Goal: Task Accomplishment & Management: Complete application form

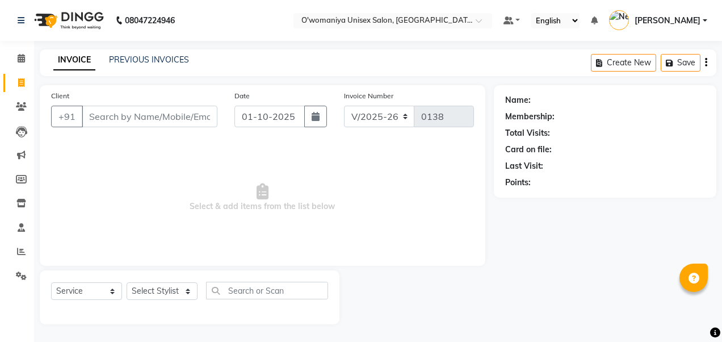
select select "6581"
select select "service"
click at [22, 270] on span at bounding box center [21, 276] width 20 height 13
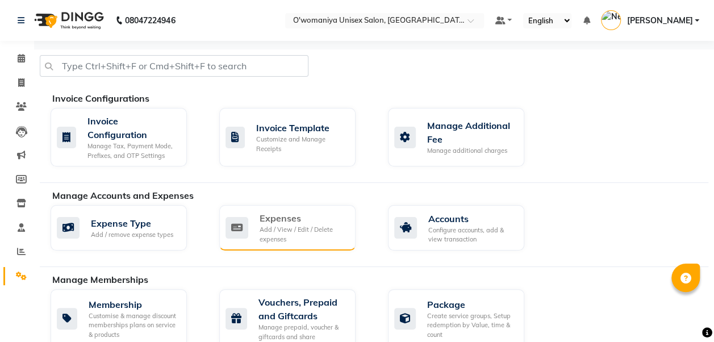
click at [239, 228] on icon at bounding box center [236, 228] width 23 height 22
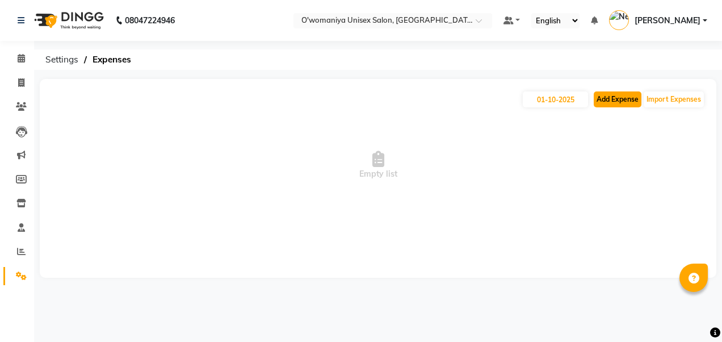
click at [610, 101] on button "Add Expense" at bounding box center [618, 99] width 48 height 16
select select "1"
select select "5614"
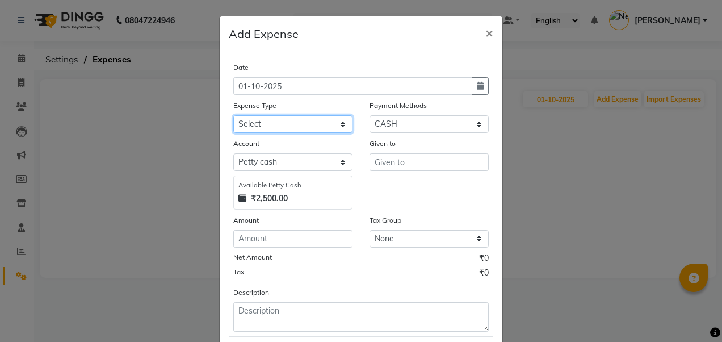
click at [307, 127] on select "Select Advance Salary Bank charges Car maintenance cash give to mam Cash transf…" at bounding box center [292, 124] width 119 height 18
click at [442, 286] on div "Description" at bounding box center [361, 308] width 273 height 45
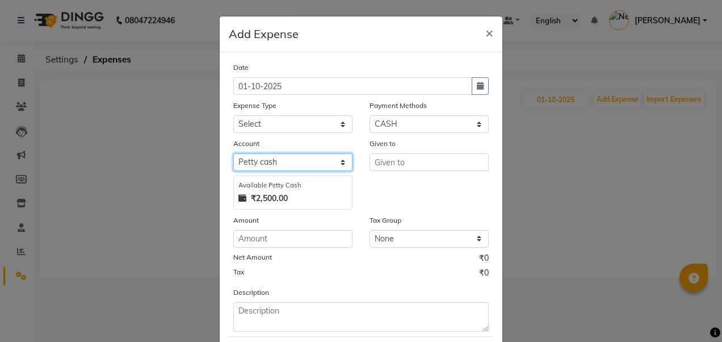
click at [345, 158] on select "Select [PERSON_NAME] cash Default account" at bounding box center [292, 162] width 119 height 18
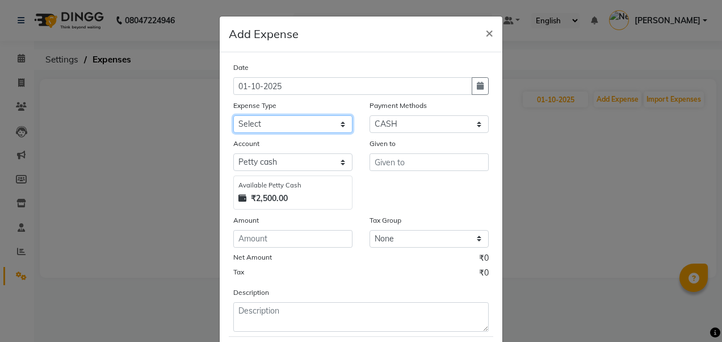
click at [340, 129] on select "Select Advance Salary Bank charges Car maintenance cash give to mam Cash transf…" at bounding box center [292, 124] width 119 height 18
select select "19110"
click at [233, 115] on select "Select Advance Salary Bank charges Car maintenance cash give to mam Cash transf…" at bounding box center [292, 124] width 119 height 18
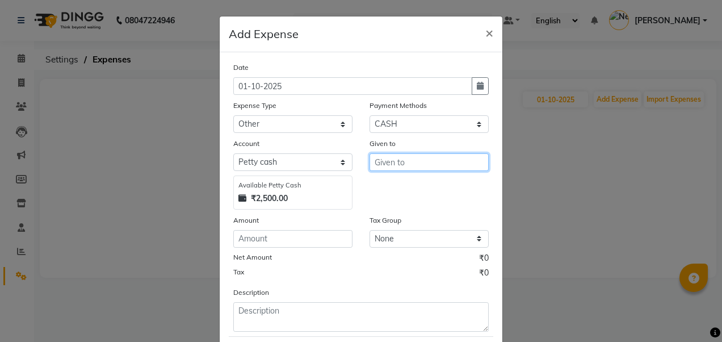
click at [432, 158] on input "text" at bounding box center [429, 162] width 119 height 18
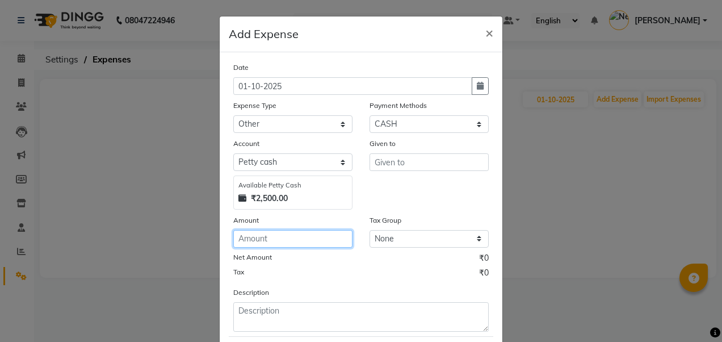
click at [325, 243] on input "number" at bounding box center [292, 239] width 119 height 18
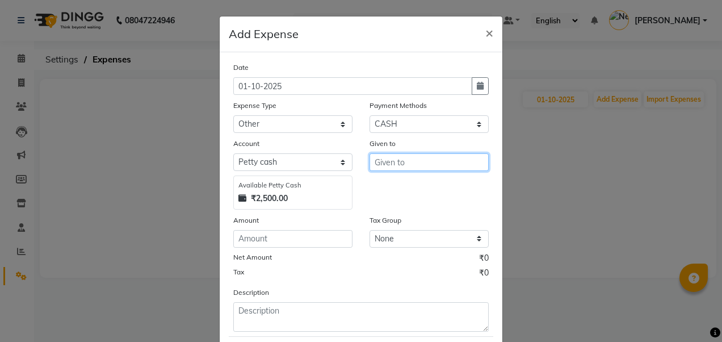
click at [402, 161] on input "text" at bounding box center [429, 162] width 119 height 18
type input "durga"
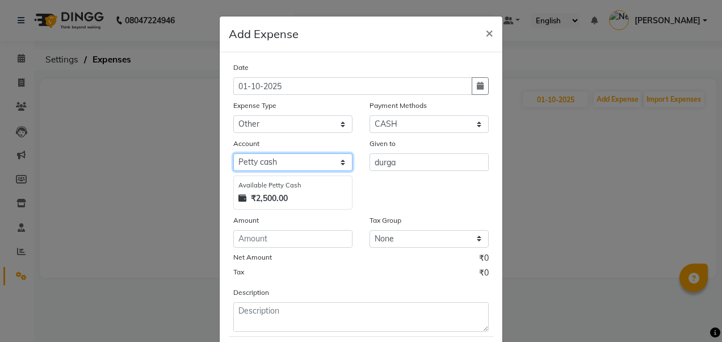
click at [324, 160] on select "Select [PERSON_NAME] cash Default account" at bounding box center [292, 162] width 119 height 18
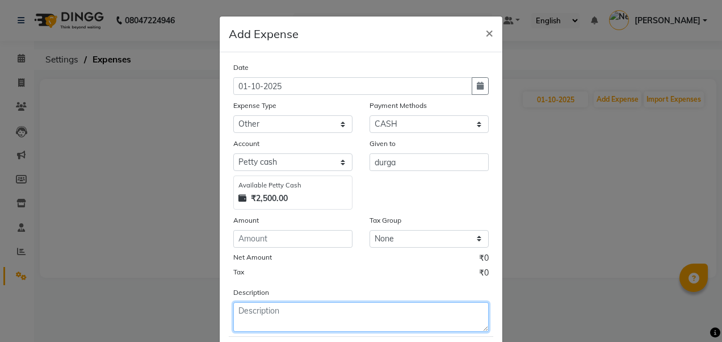
click at [308, 323] on textarea at bounding box center [361, 317] width 256 height 30
click at [308, 323] on textarea "[PERSON_NAME] pkg" at bounding box center [361, 317] width 256 height 30
click at [248, 309] on textarea "coffee pkg" at bounding box center [361, 317] width 256 height 30
click at [284, 315] on textarea "coffee pkg" at bounding box center [361, 317] width 256 height 30
type textarea "coffee pkg"
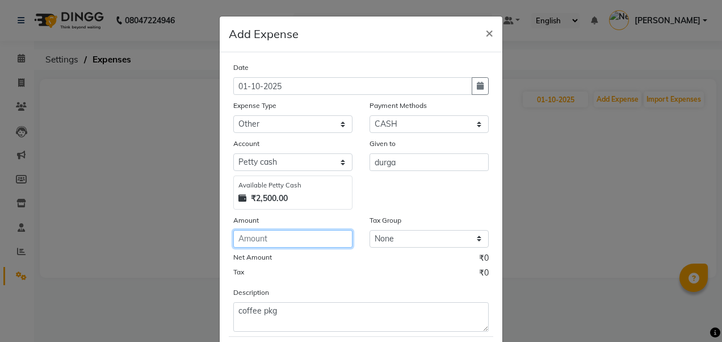
click at [277, 236] on input "number" at bounding box center [292, 239] width 119 height 18
type input "280"
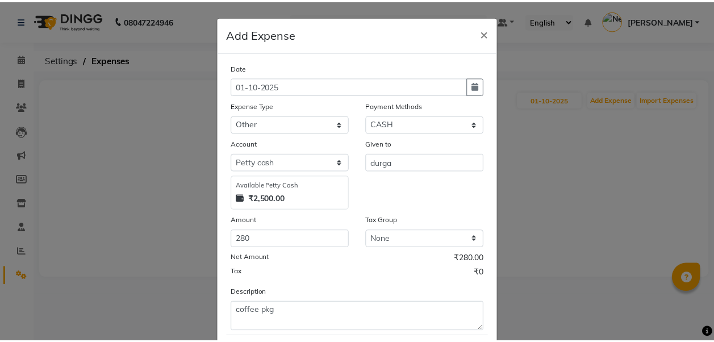
scroll to position [62, 0]
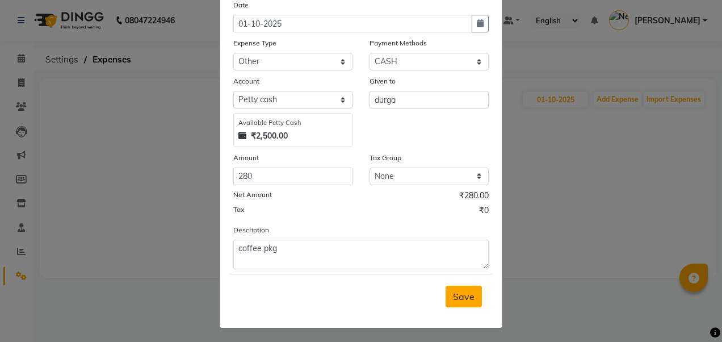
click at [460, 292] on span "Save" at bounding box center [464, 296] width 22 height 11
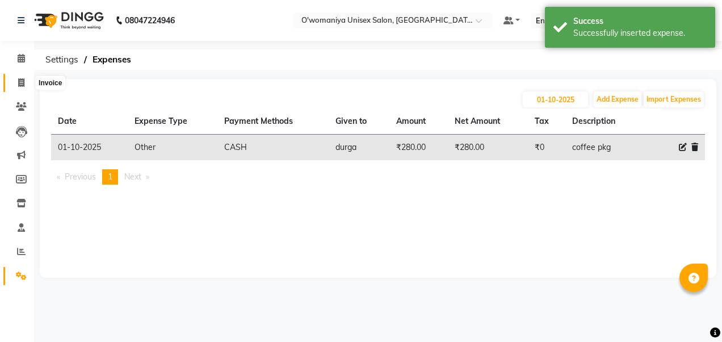
click at [31, 82] on span at bounding box center [21, 83] width 20 height 13
select select "service"
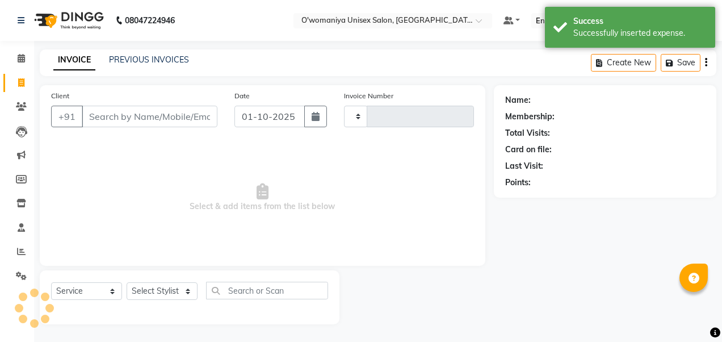
type input "0138"
select select "6581"
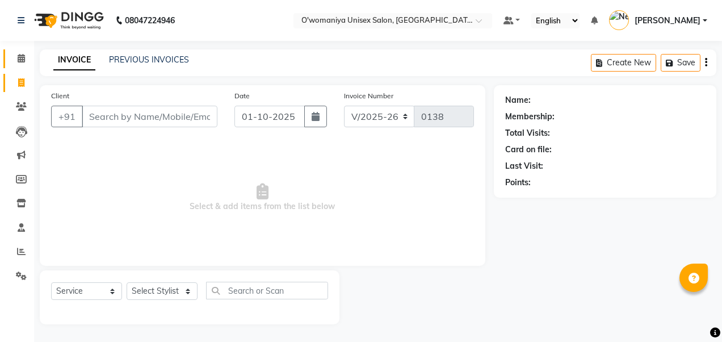
click at [20, 67] on link "Calendar" at bounding box center [16, 58] width 27 height 19
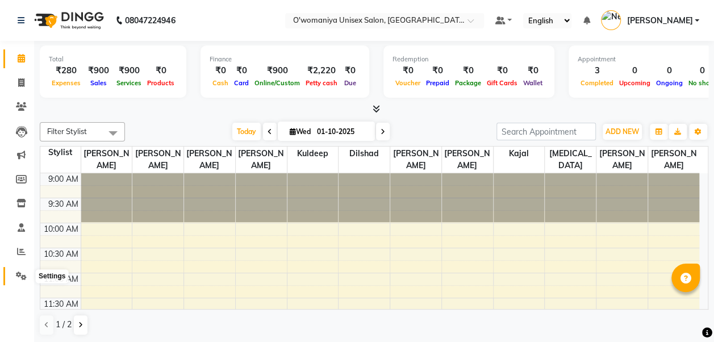
click at [17, 278] on icon at bounding box center [21, 275] width 11 height 9
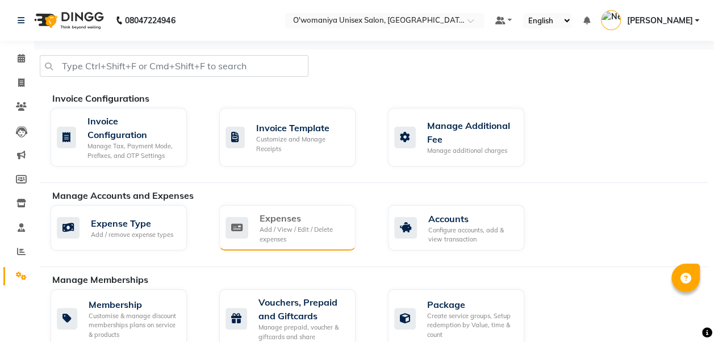
click at [273, 226] on div "Add / View / Edit / Delete expenses" at bounding box center [303, 234] width 87 height 19
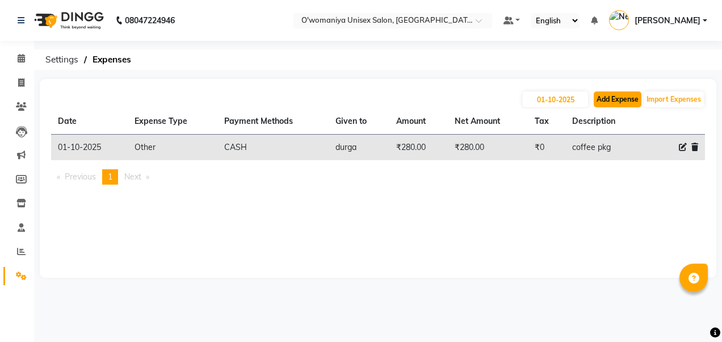
click at [622, 100] on button "Add Expense" at bounding box center [618, 99] width 48 height 16
select select "1"
select select "5614"
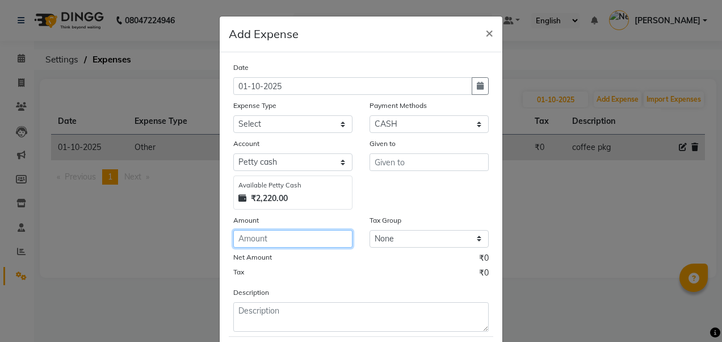
click at [310, 235] on input "number" at bounding box center [292, 239] width 119 height 18
type input "125"
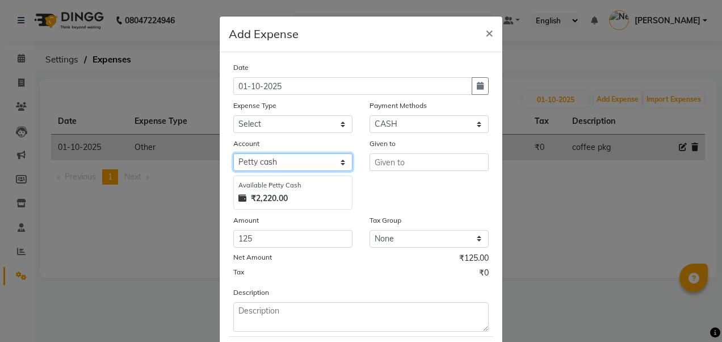
click at [287, 164] on select "Select [PERSON_NAME] cash Default account" at bounding box center [292, 162] width 119 height 18
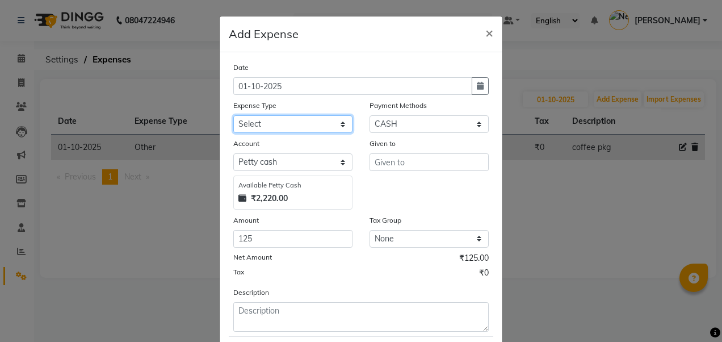
click at [311, 128] on select "Select Advance Salary Bank charges Car maintenance cash give to mam Cash transf…" at bounding box center [292, 124] width 119 height 18
select select "19109"
click at [233, 115] on select "Select Advance Salary Bank charges Car maintenance cash give to mam Cash transf…" at bounding box center [292, 124] width 119 height 18
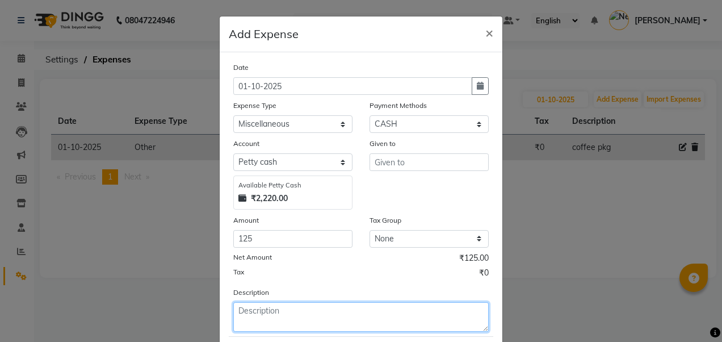
click at [293, 315] on textarea at bounding box center [361, 317] width 256 height 30
type textarea "a"
type textarea "travling"
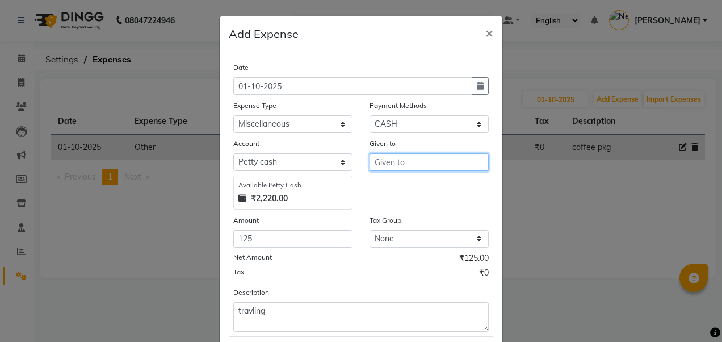
click at [408, 163] on input "text" at bounding box center [429, 162] width 119 height 18
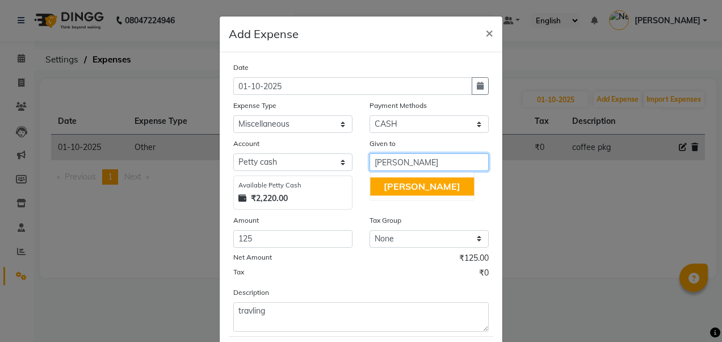
click at [413, 188] on span "[PERSON_NAME]" at bounding box center [422, 186] width 77 height 11
type input "[PERSON_NAME]"
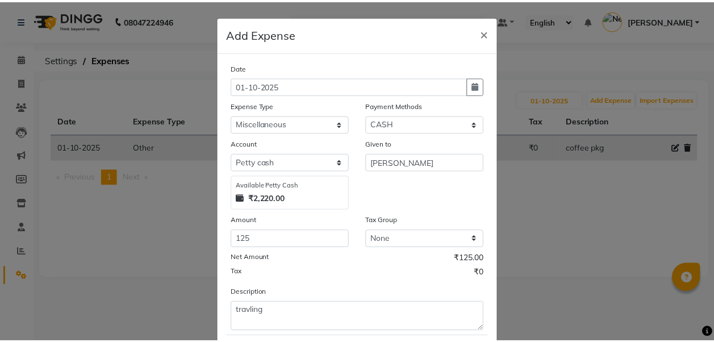
scroll to position [62, 0]
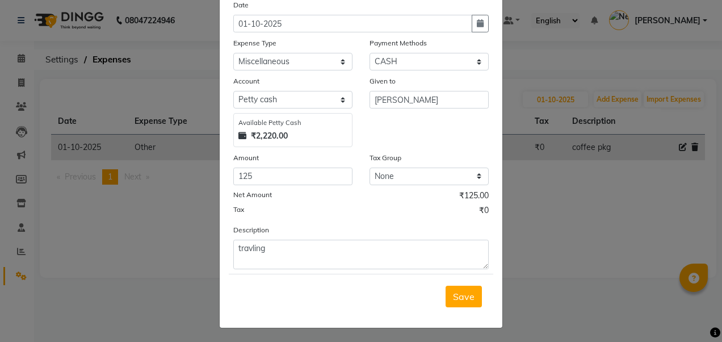
click at [404, 293] on div "Save" at bounding box center [361, 296] width 265 height 45
click at [453, 293] on span "Save" at bounding box center [464, 296] width 22 height 11
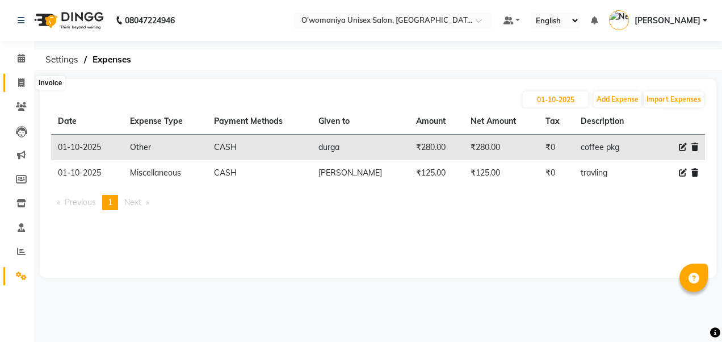
click at [23, 87] on span at bounding box center [21, 83] width 20 height 13
select select "service"
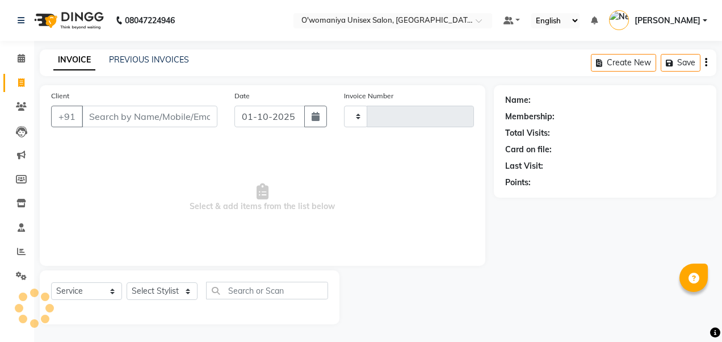
type input "0138"
select select "6581"
click at [23, 60] on icon at bounding box center [21, 58] width 7 height 9
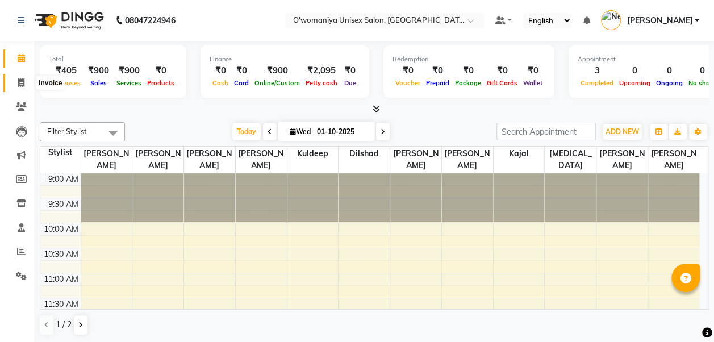
click at [26, 87] on span at bounding box center [21, 83] width 20 height 13
select select "service"
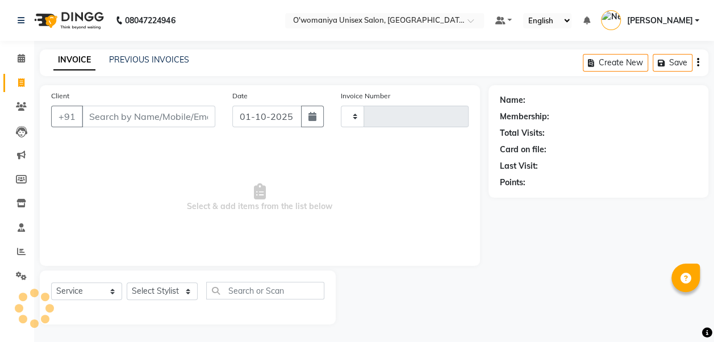
type input "0138"
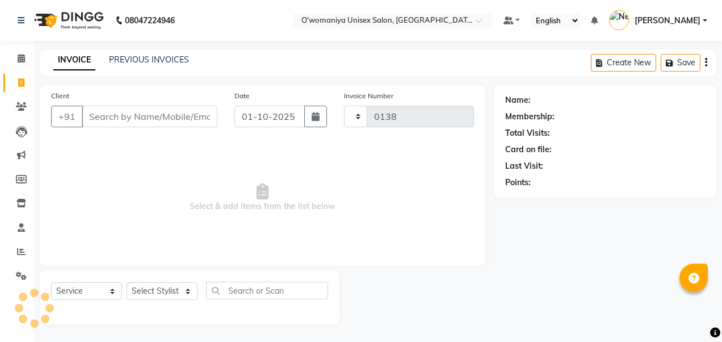
select select "6581"
click at [20, 287] on li "Settings" at bounding box center [17, 276] width 34 height 24
click at [27, 86] on span at bounding box center [21, 83] width 20 height 13
select select "service"
type input "0138"
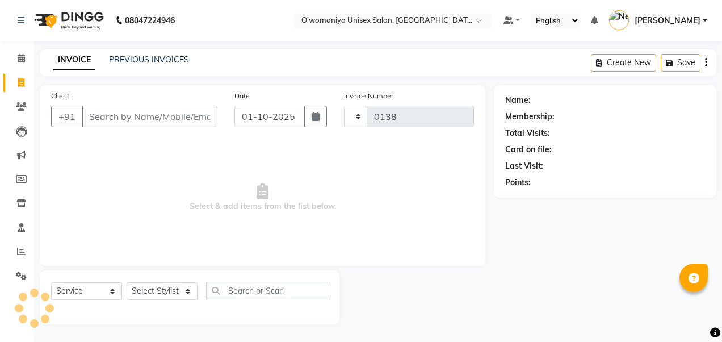
select select "6581"
